Goal: Navigation & Orientation: Find specific page/section

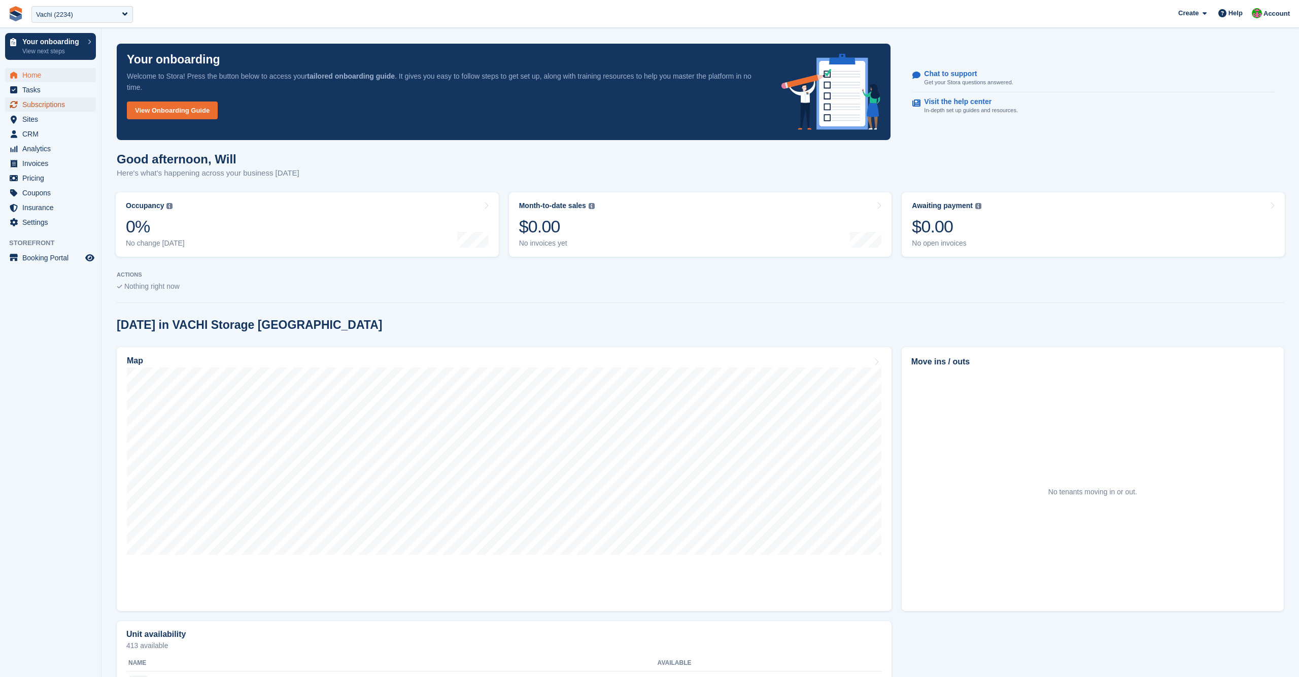
click at [45, 107] on span "Subscriptions" at bounding box center [52, 104] width 61 height 14
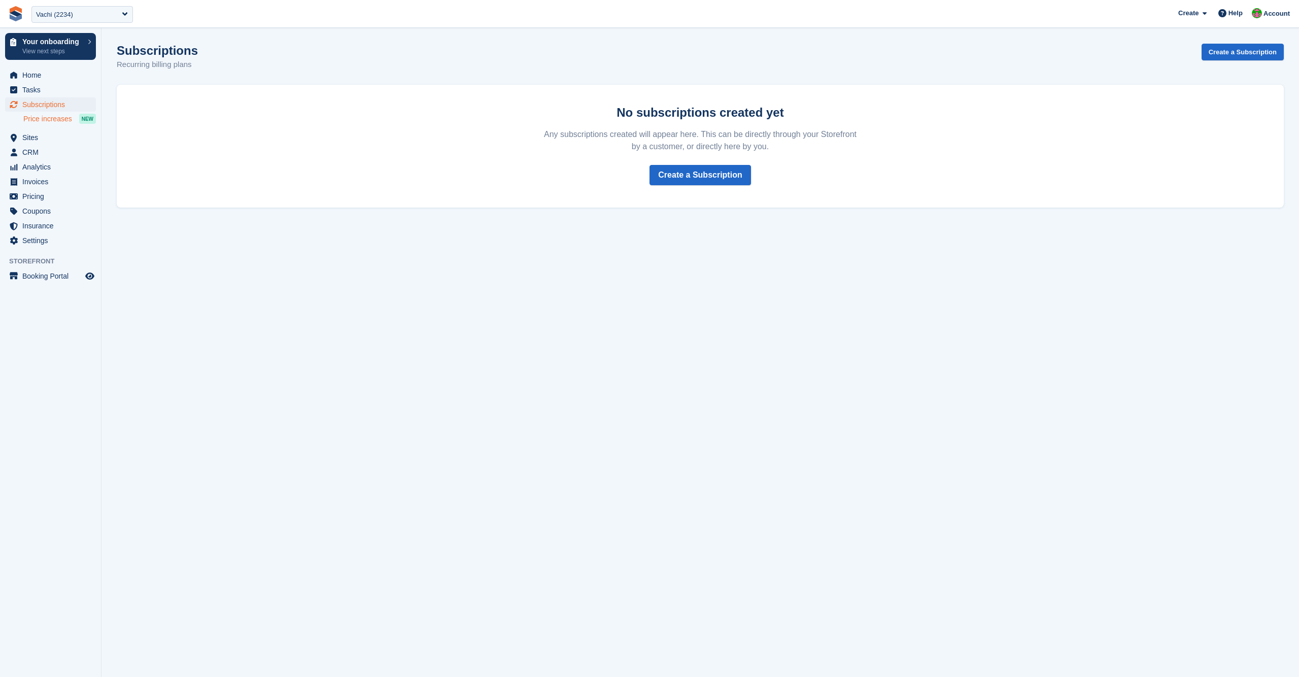
click at [41, 121] on span "Price increases" at bounding box center [47, 119] width 49 height 10
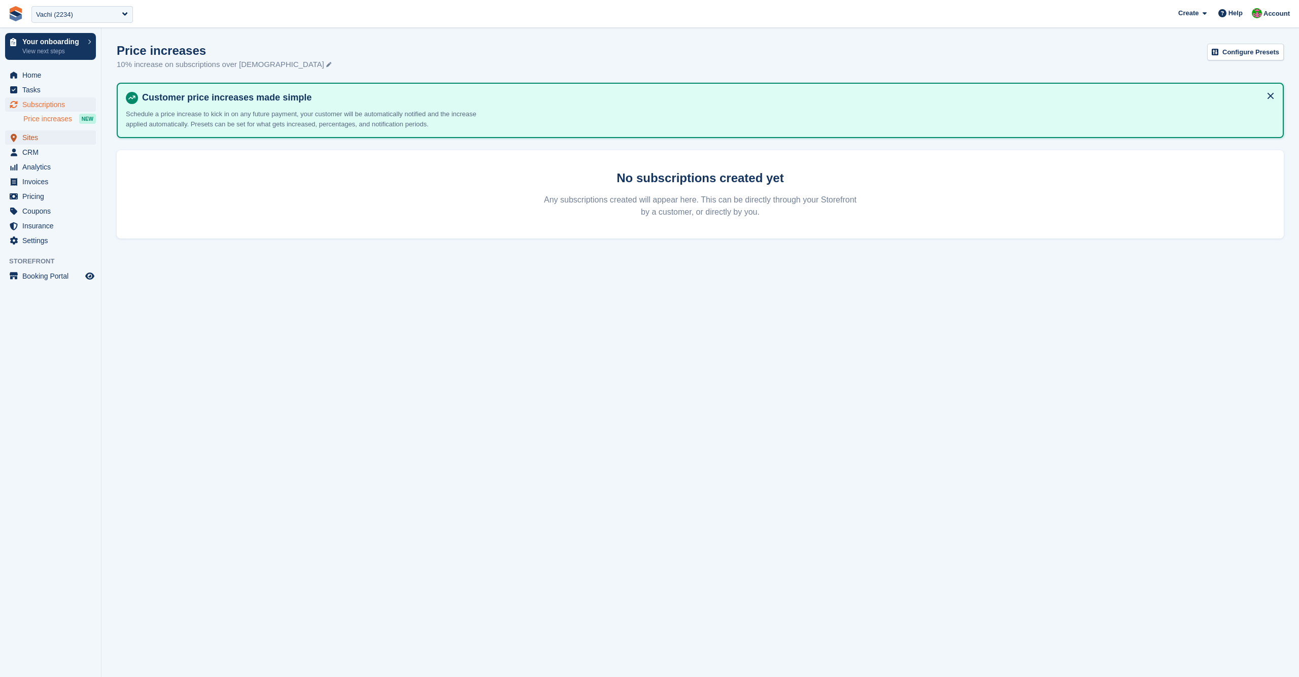
click at [39, 141] on span "Sites" at bounding box center [52, 137] width 61 height 14
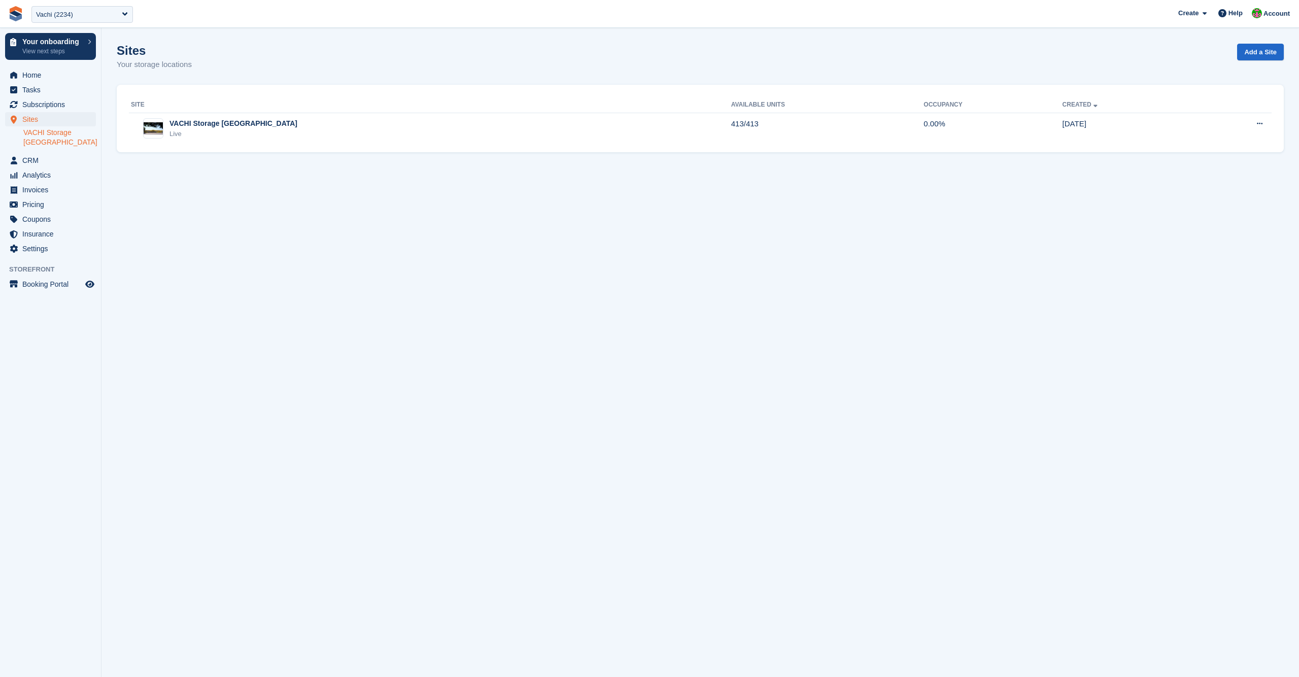
click at [46, 130] on link "VACHI Storage [GEOGRAPHIC_DATA]" at bounding box center [59, 137] width 73 height 19
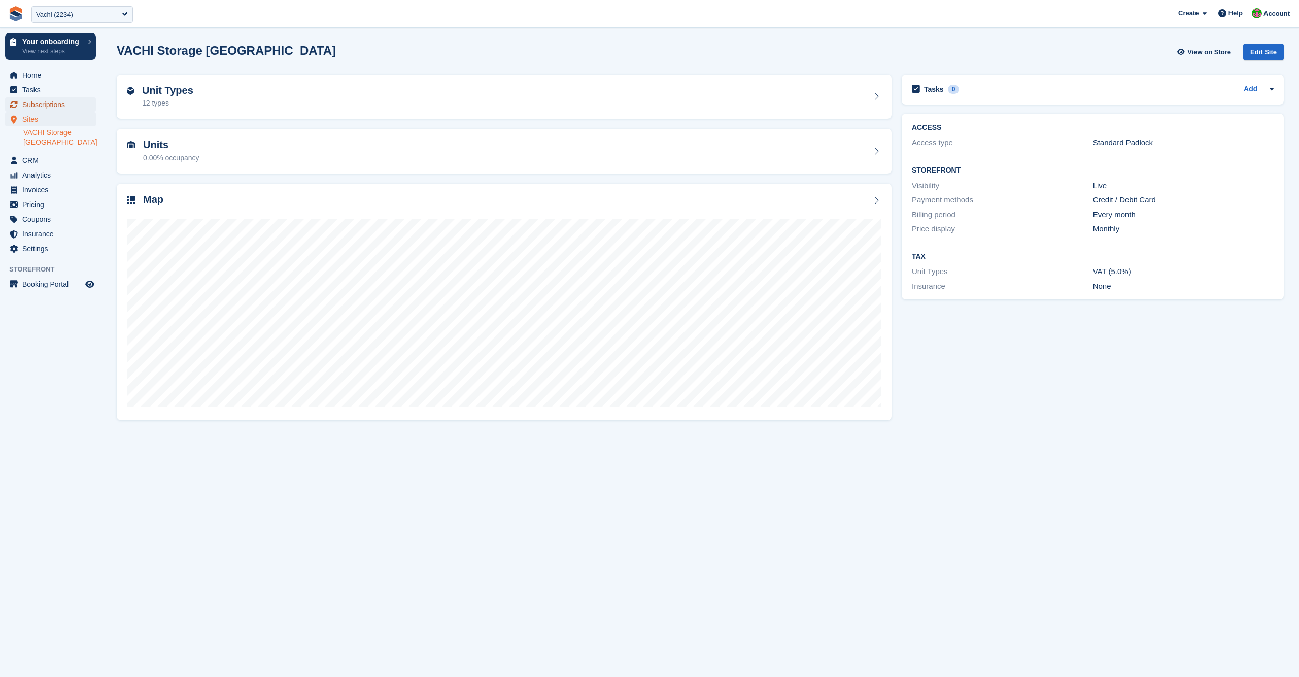
click at [38, 103] on span "Subscriptions" at bounding box center [52, 104] width 61 height 14
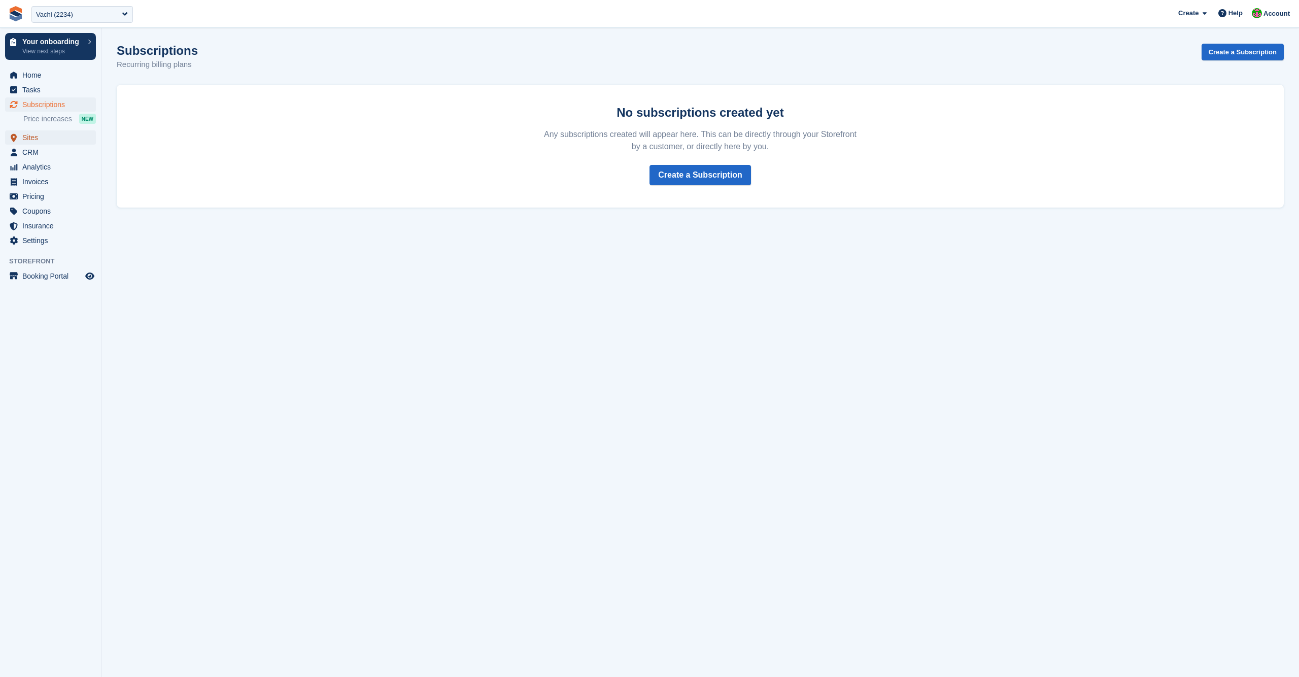
click at [32, 139] on span "Sites" at bounding box center [52, 137] width 61 height 14
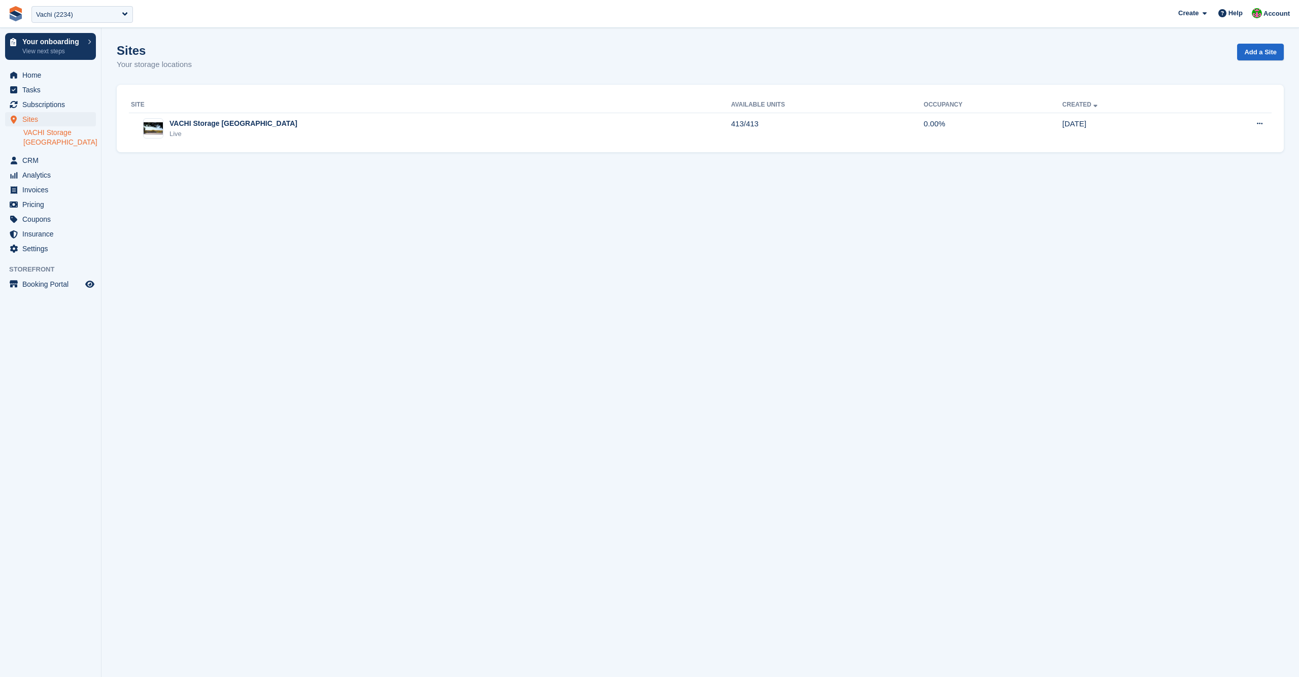
click at [48, 133] on link "VACHI Storage [GEOGRAPHIC_DATA]" at bounding box center [59, 137] width 73 height 19
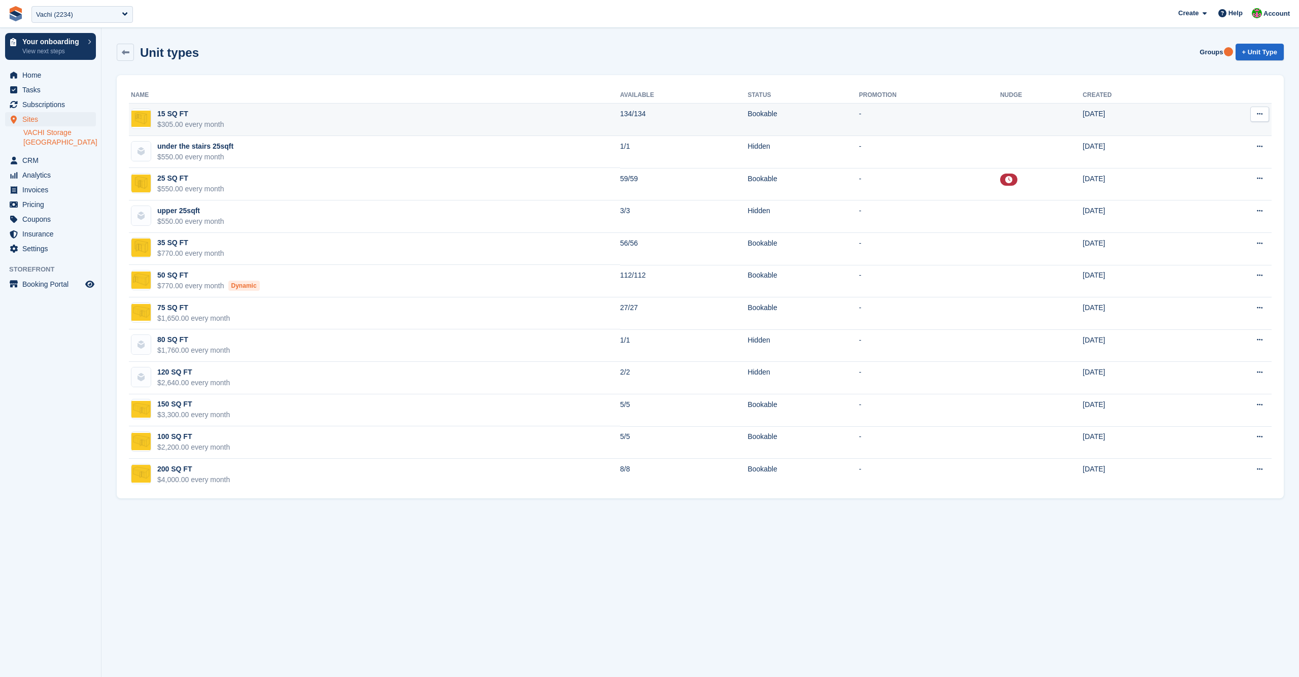
click at [292, 125] on td "15 SQ FT $305.00 every month" at bounding box center [374, 119] width 491 height 32
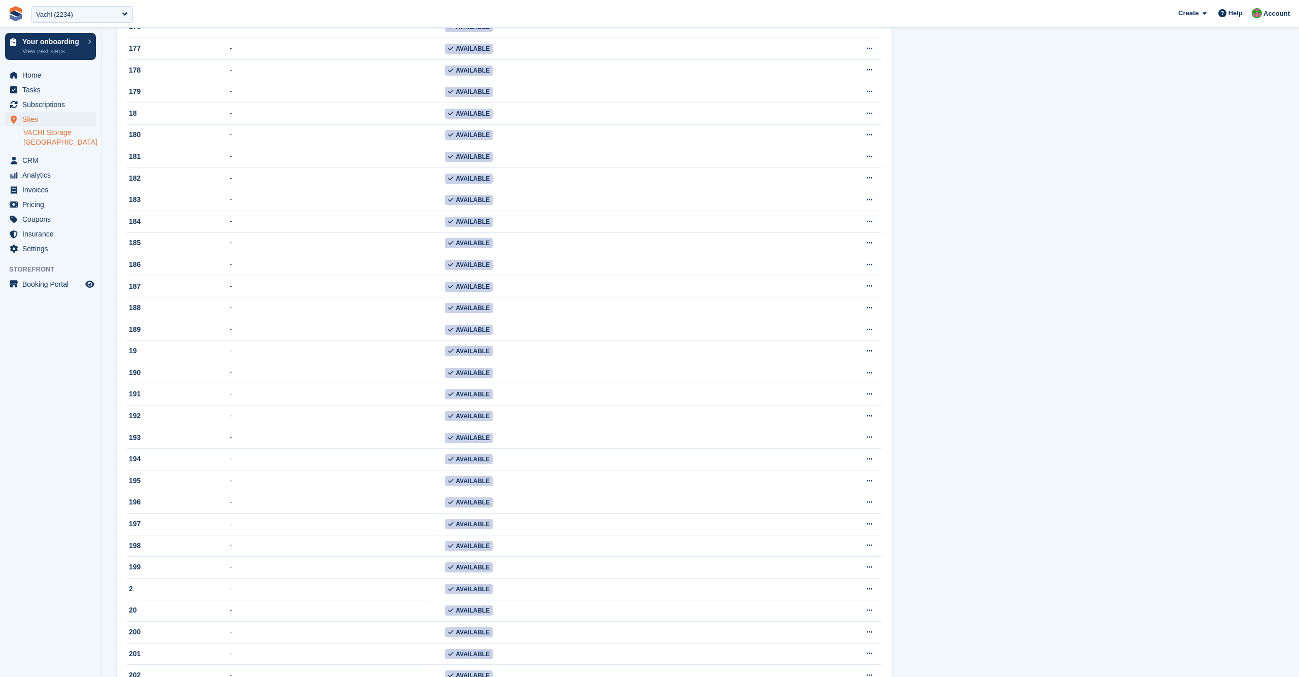
scroll to position [2186, 0]
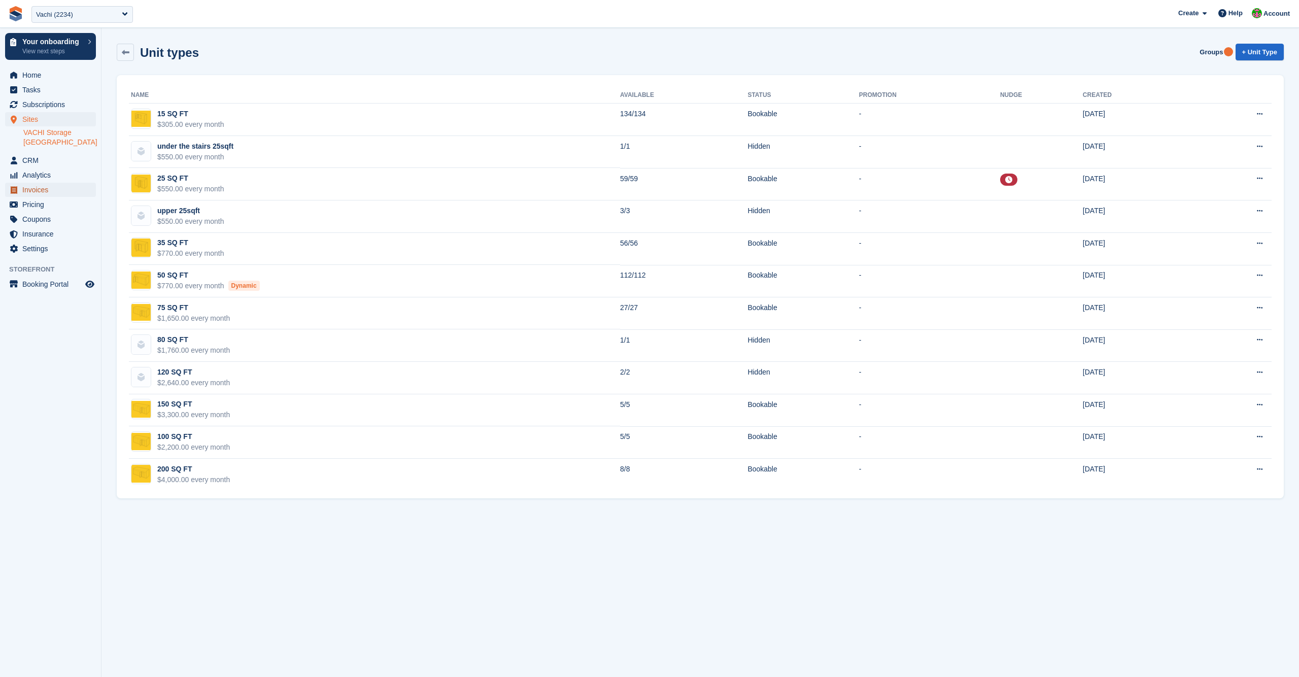
click at [37, 183] on span "Invoices" at bounding box center [52, 190] width 61 height 14
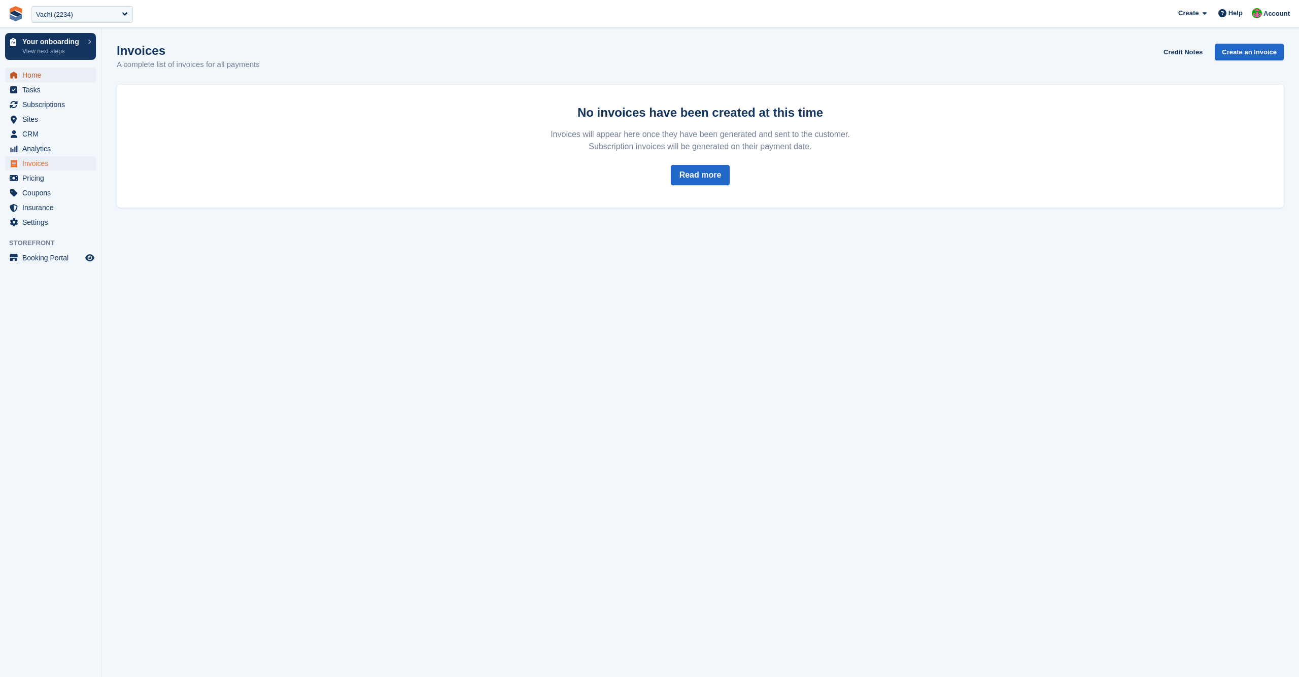
click at [41, 76] on span "Home" at bounding box center [52, 75] width 61 height 14
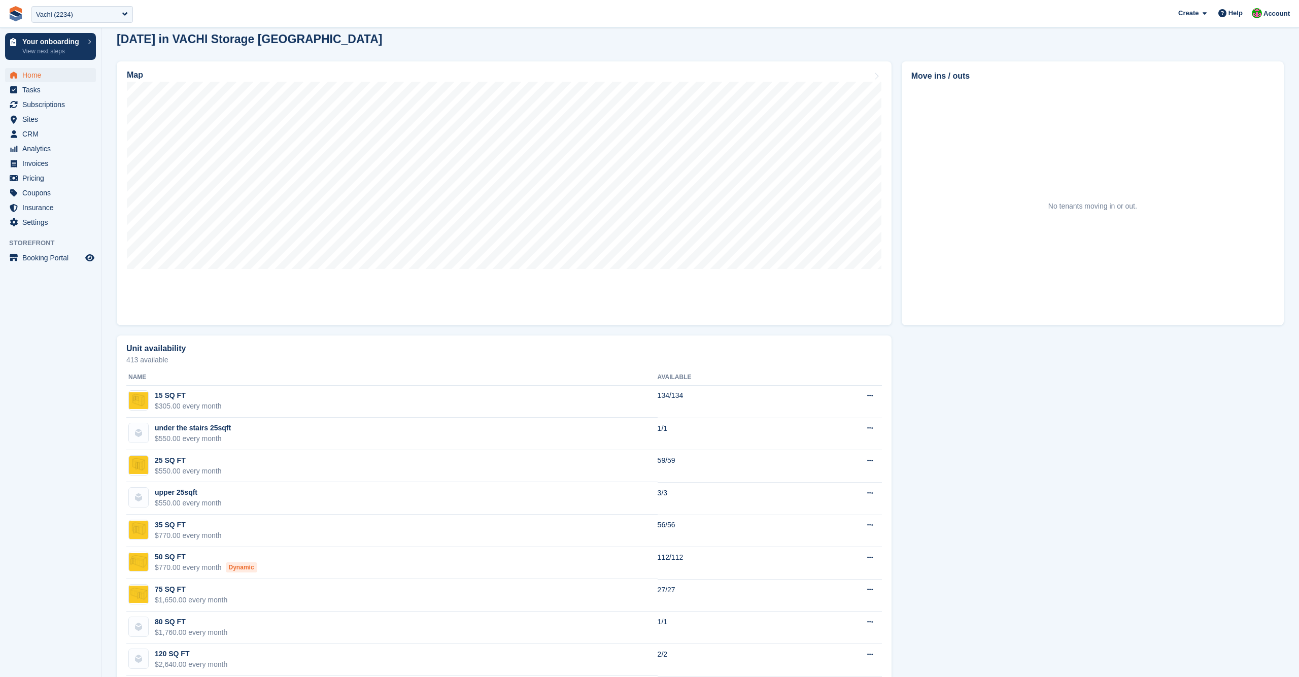
scroll to position [404, 0]
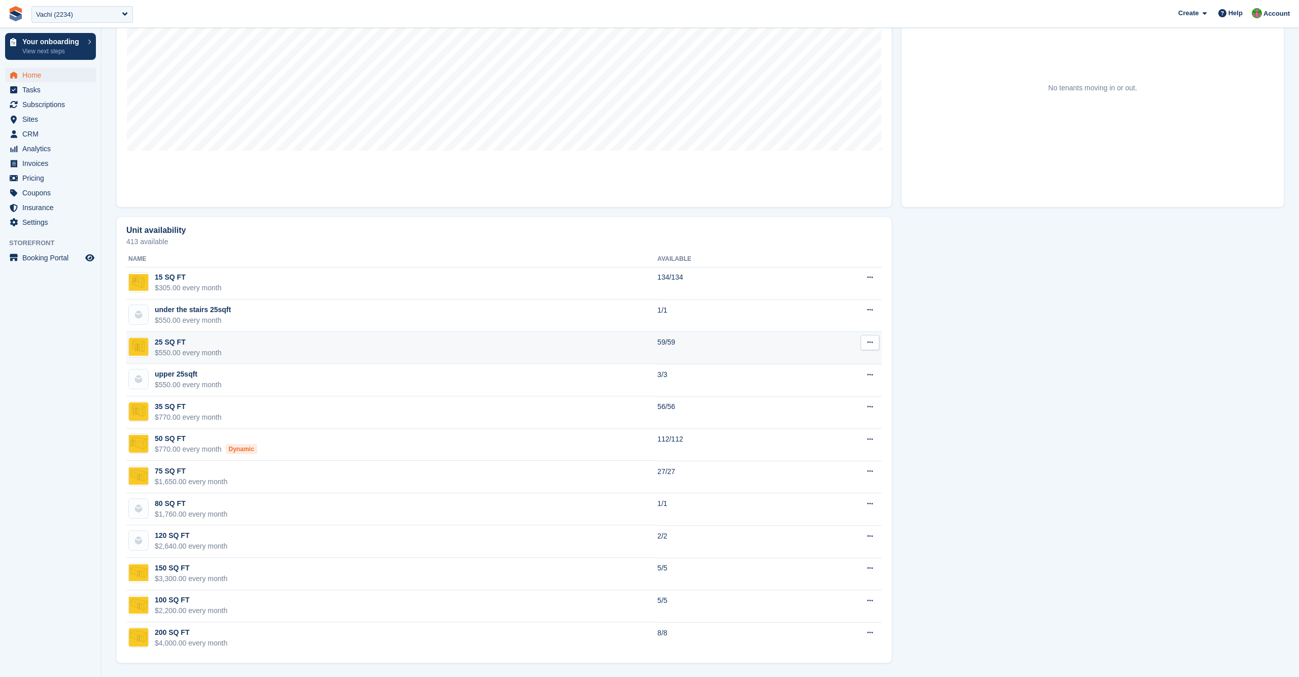
click at [425, 350] on td "25 SQ FT $550.00 every month" at bounding box center [391, 348] width 531 height 32
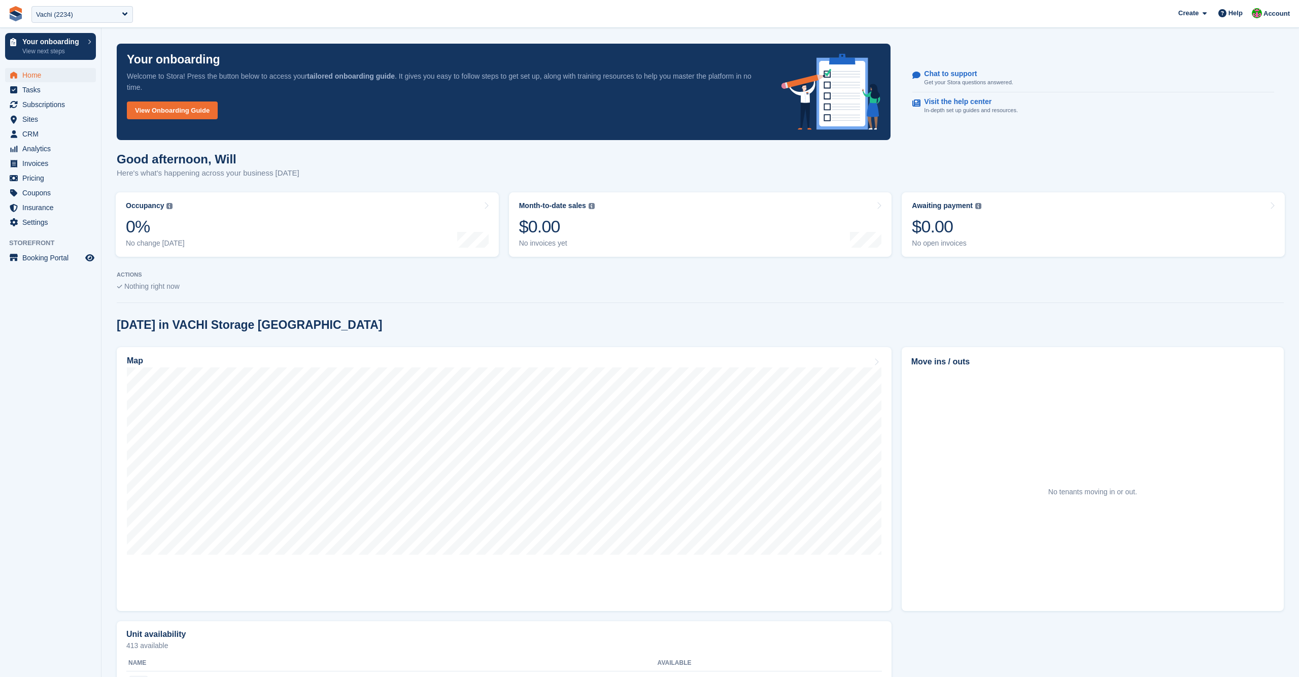
click at [548, 161] on div "Good afternoon, [PERSON_NAME] Here's what's happening across your business [DAT…" at bounding box center [700, 171] width 1167 height 39
click at [38, 176] on span "Pricing" at bounding box center [52, 178] width 61 height 14
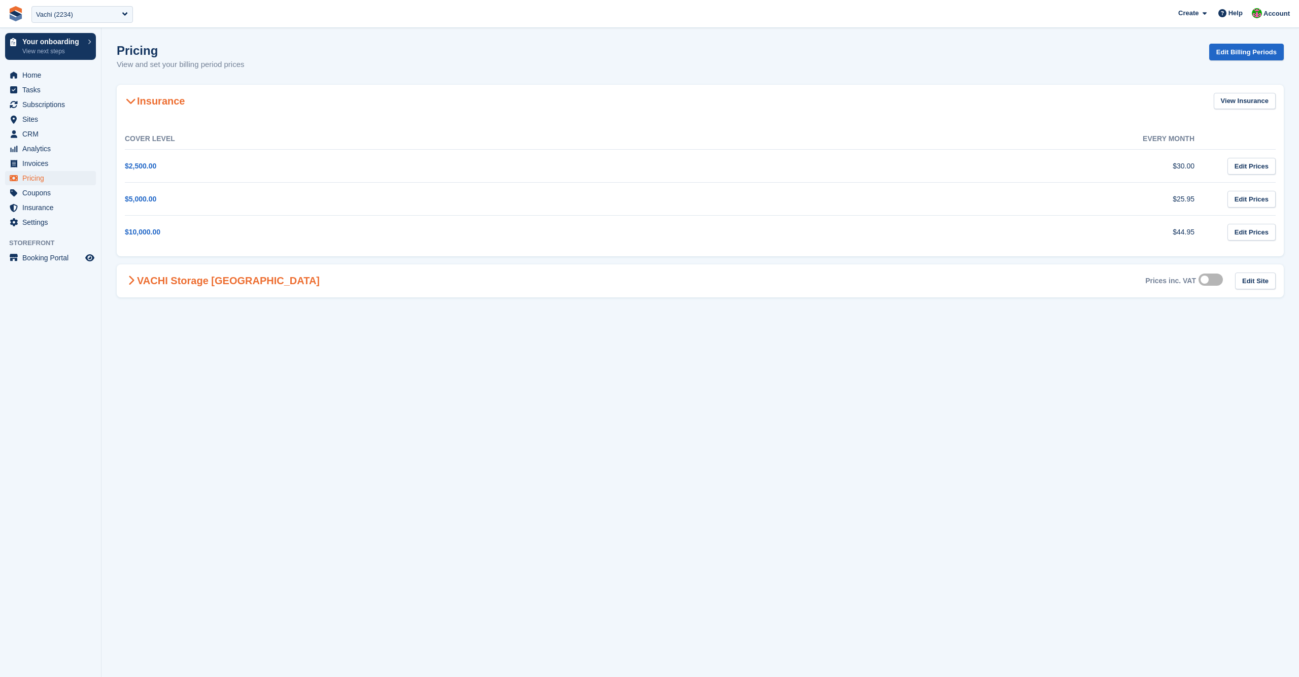
click at [130, 286] on span at bounding box center [131, 280] width 12 height 12
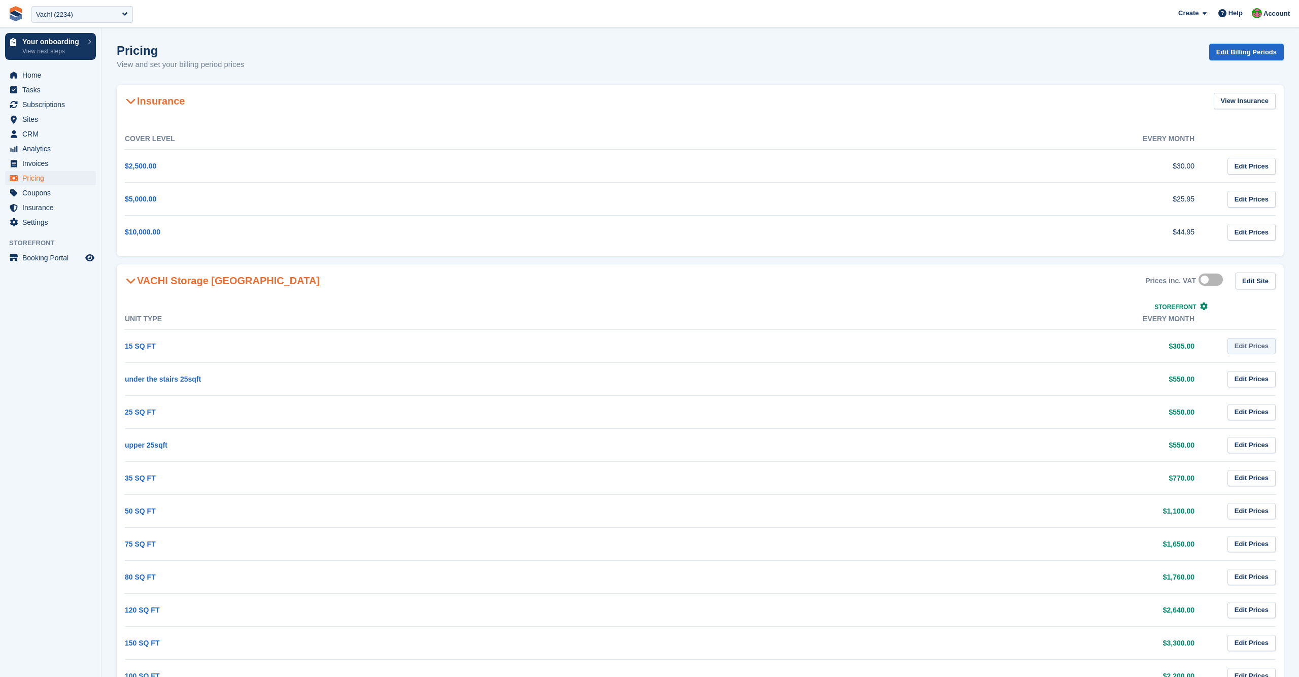
click at [1263, 348] on link "Edit Prices" at bounding box center [1251, 346] width 48 height 17
click at [39, 124] on span "Sites" at bounding box center [52, 119] width 61 height 14
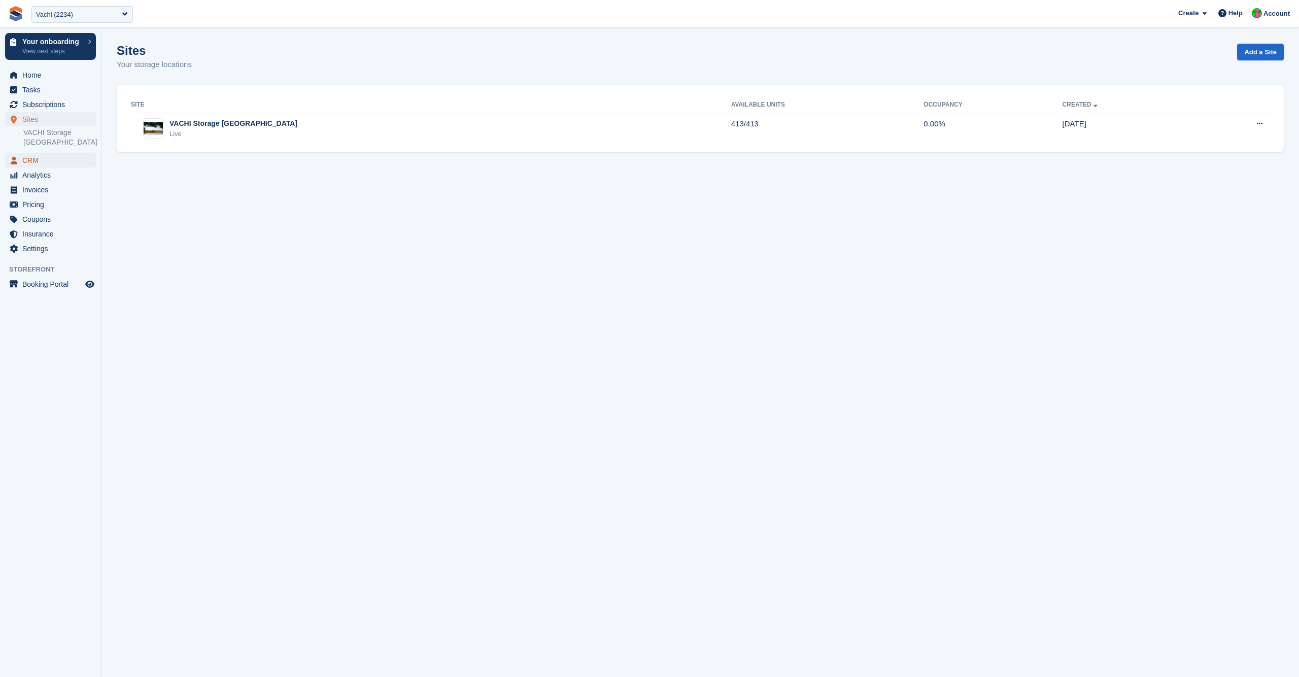
click at [39, 153] on span "CRM" at bounding box center [52, 160] width 61 height 14
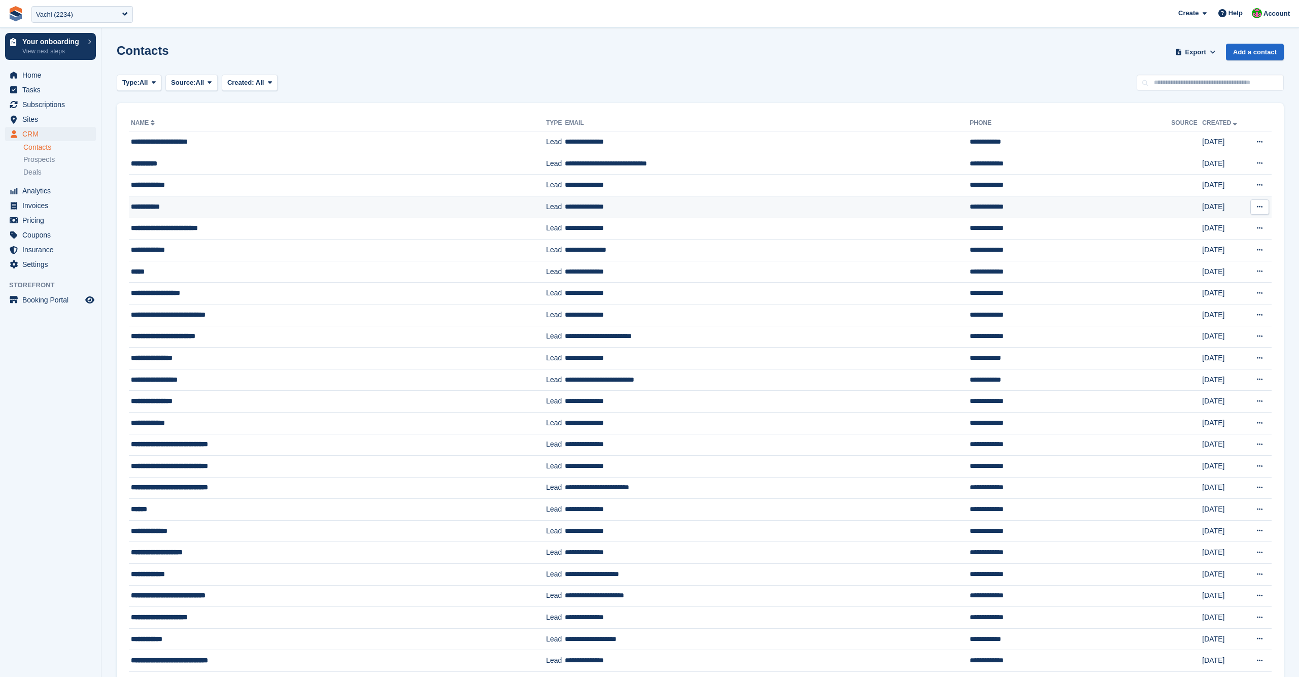
click at [282, 202] on div "**********" at bounding box center [305, 206] width 349 height 11
